Goal: Task Accomplishment & Management: Manage account settings

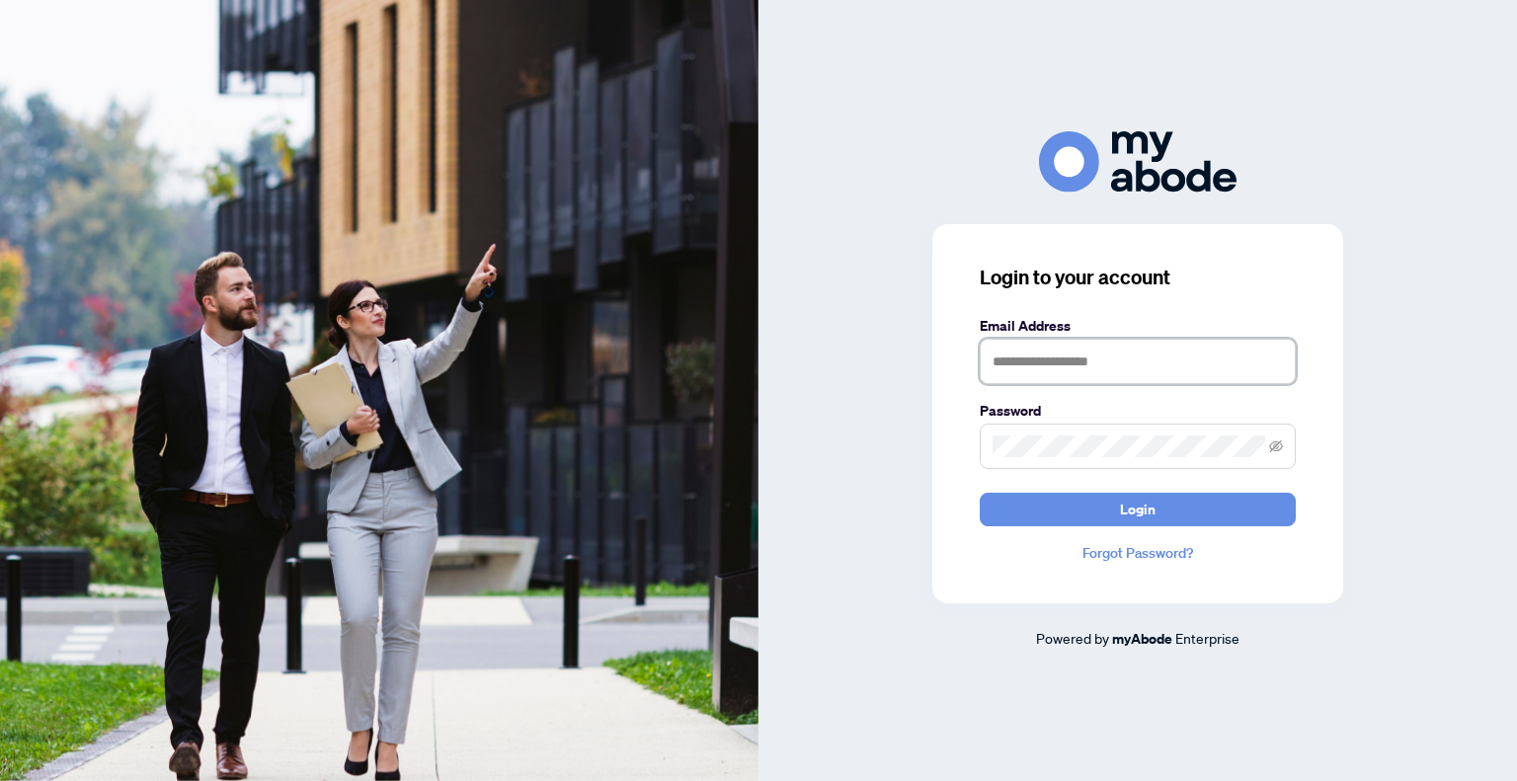
click at [1082, 341] on input "text" at bounding box center [1138, 361] width 316 height 45
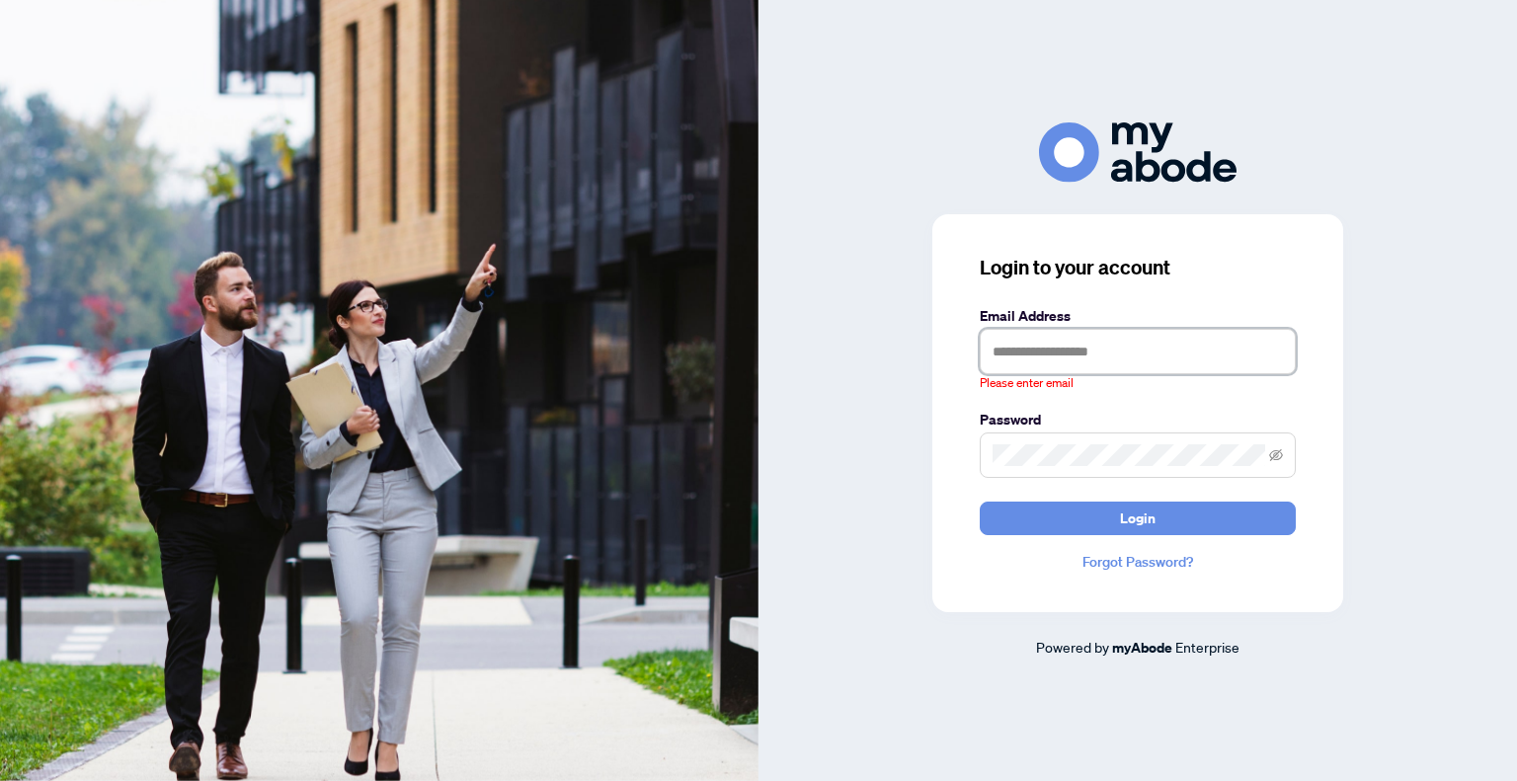
type input "**********"
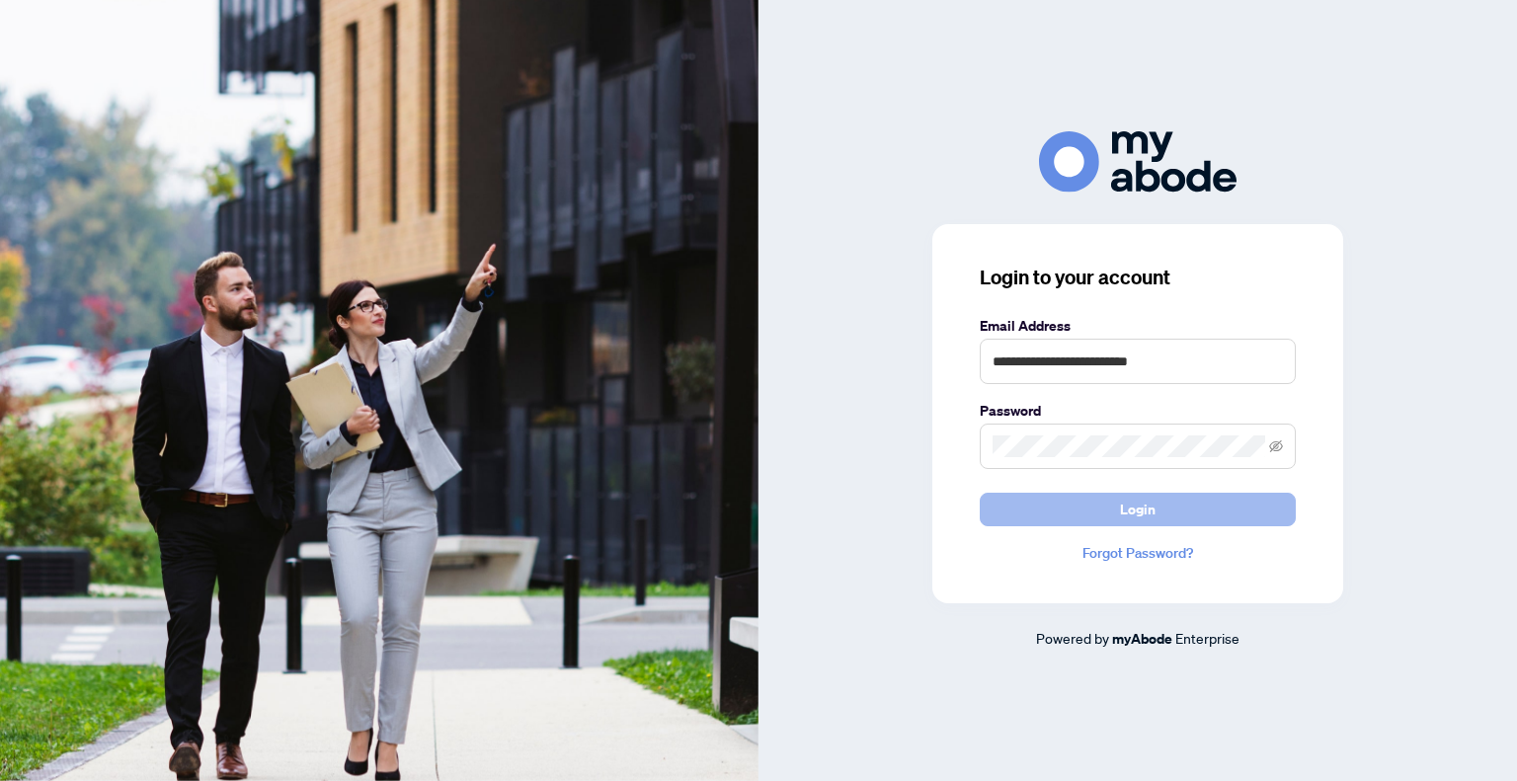
click at [1073, 501] on button "Login" at bounding box center [1138, 510] width 316 height 34
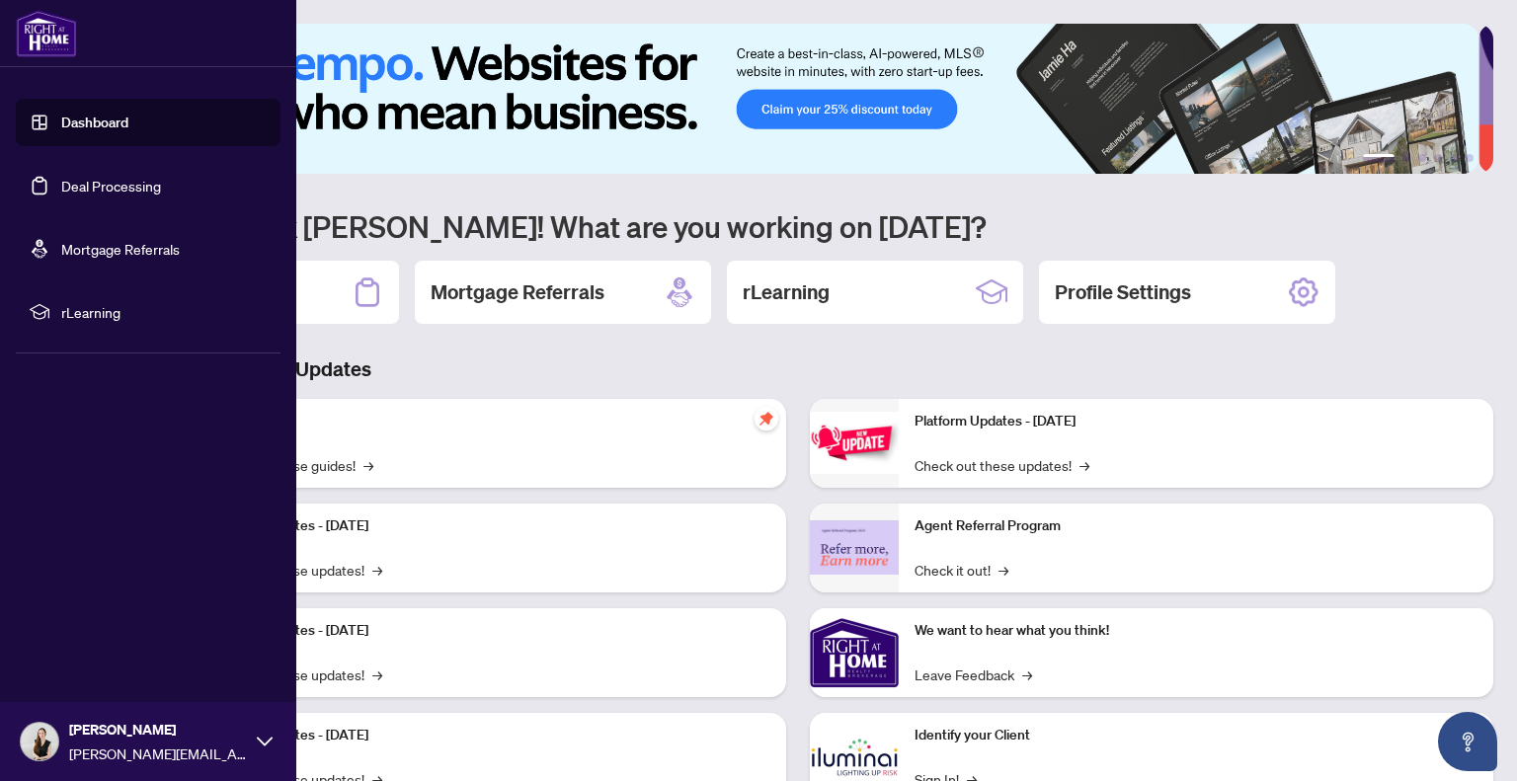
click at [126, 195] on link "Deal Processing" at bounding box center [111, 186] width 100 height 18
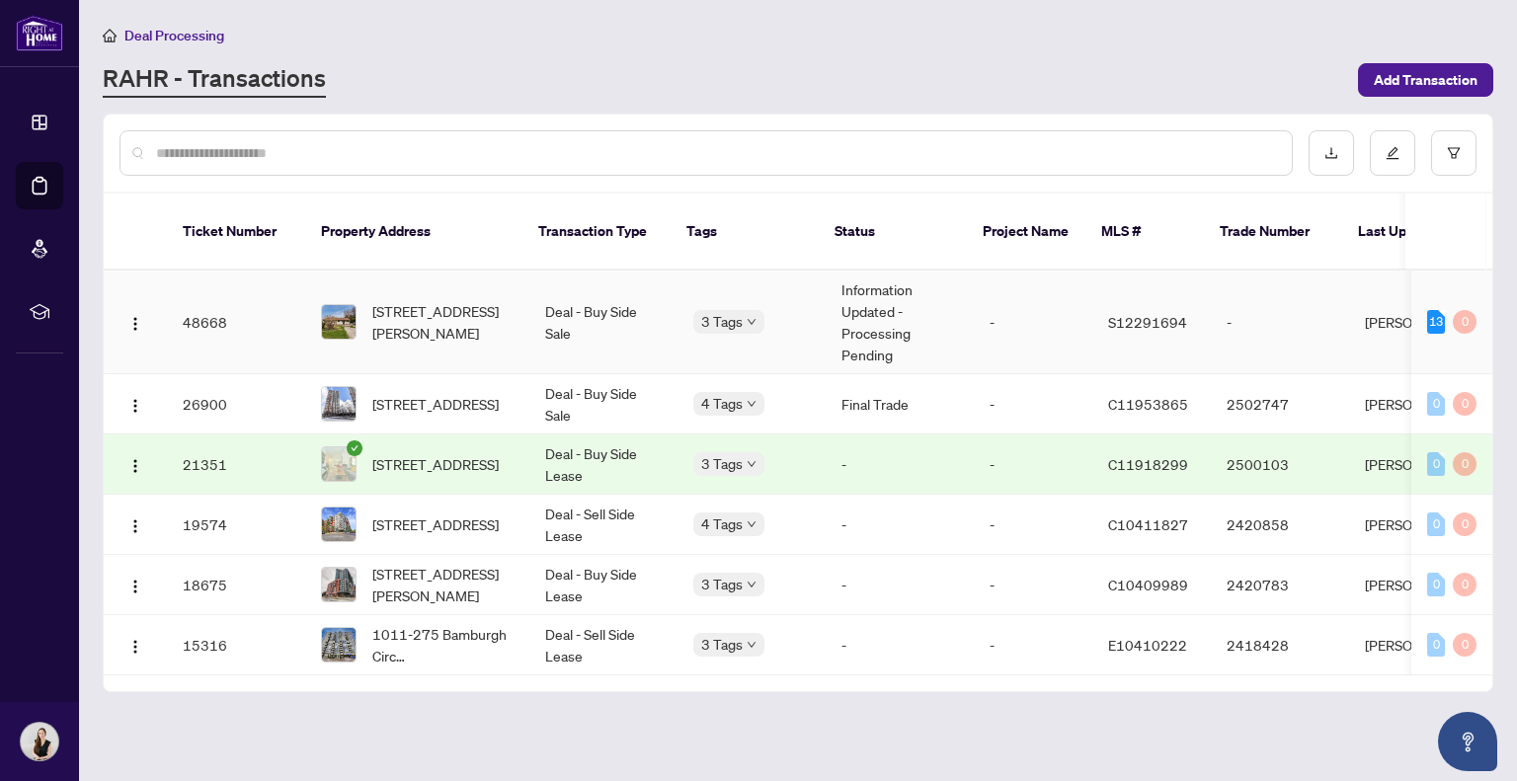
click at [918, 295] on td "Information Updated - Processing Pending" at bounding box center [900, 323] width 148 height 104
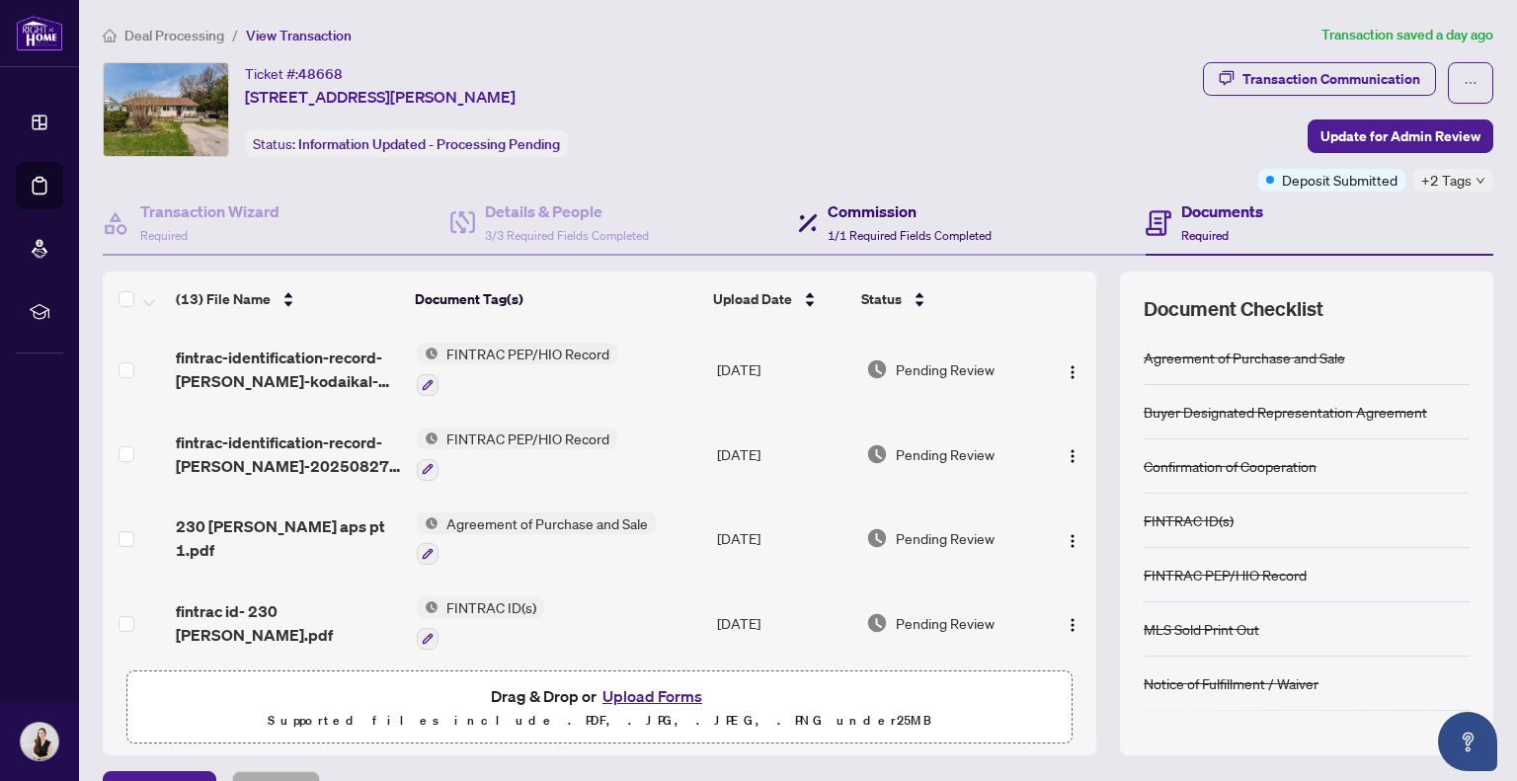
click at [893, 209] on h4 "Commission" at bounding box center [910, 211] width 164 height 24
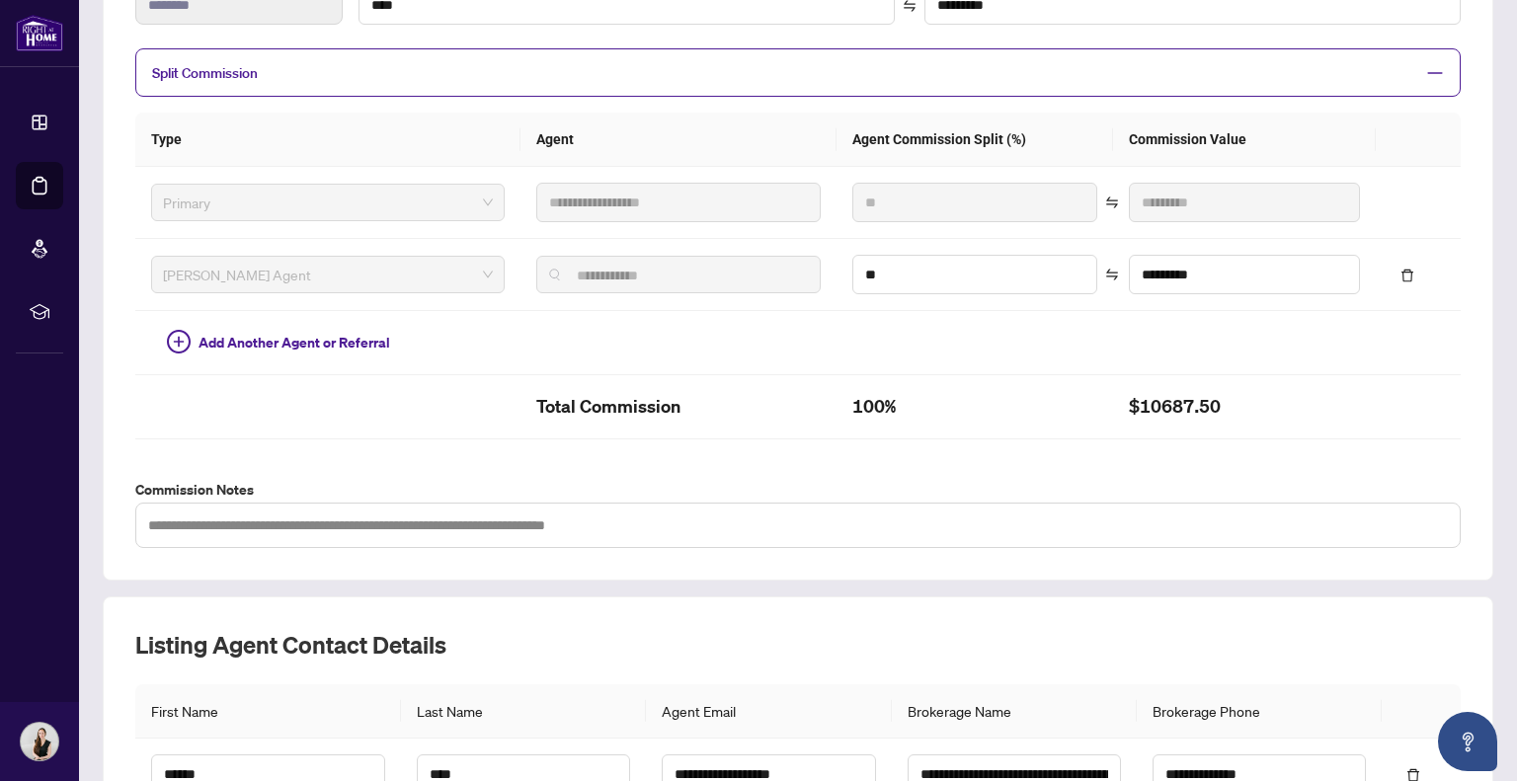
scroll to position [393, 0]
